Goal: Navigation & Orientation: Find specific page/section

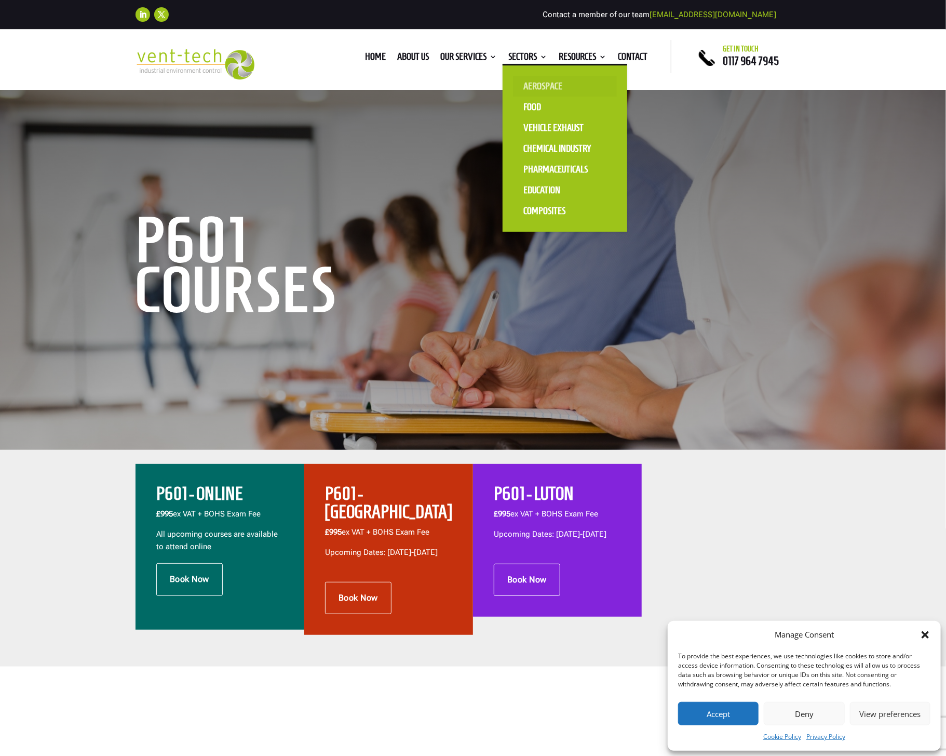
click at [531, 87] on link "Aerospace" at bounding box center [565, 86] width 104 height 21
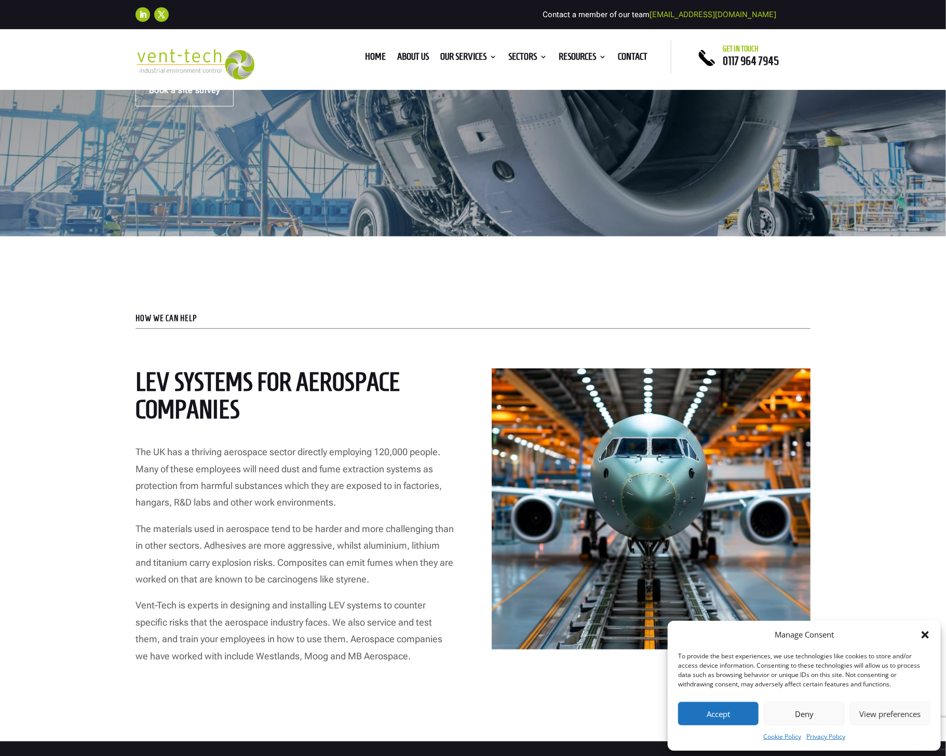
scroll to position [260, 0]
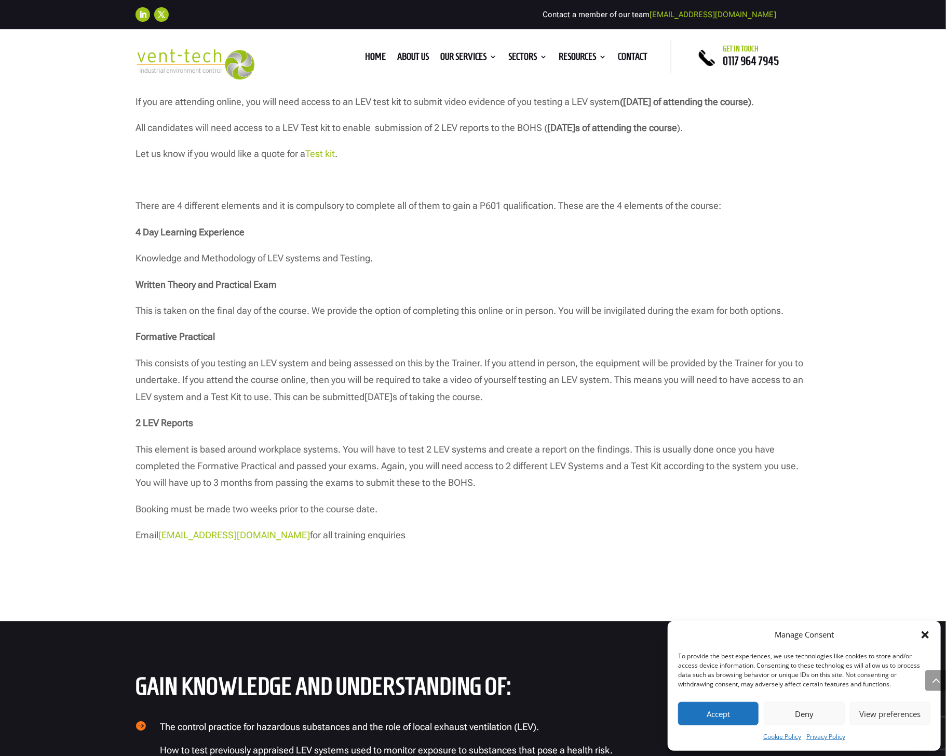
scroll to position [1091, 0]
